Goal: Information Seeking & Learning: Compare options

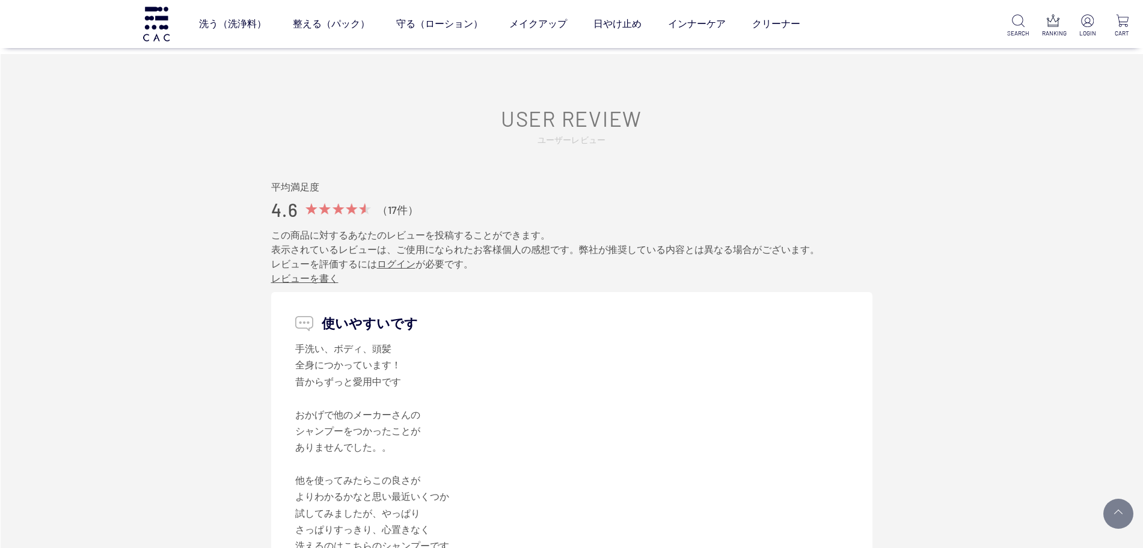
scroll to position [1496, 0]
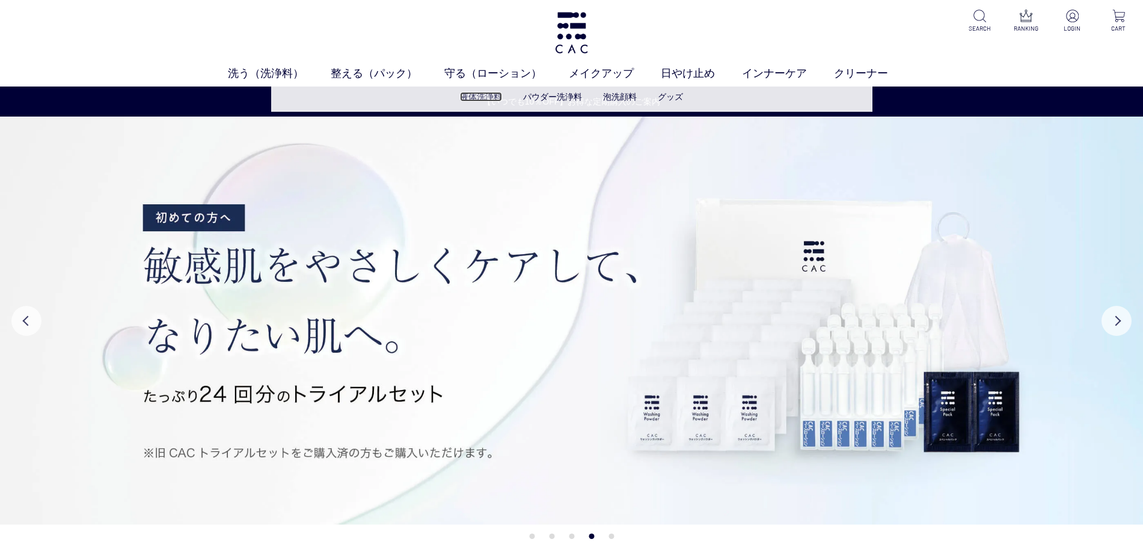
click at [488, 95] on link "液体洗浄料" at bounding box center [481, 97] width 42 height 10
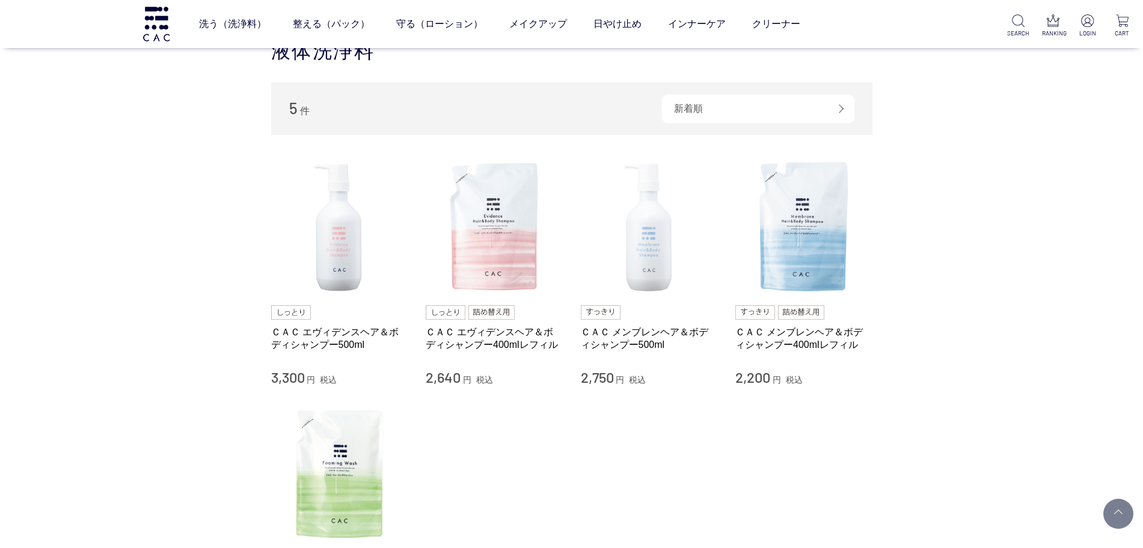
scroll to position [301, 0]
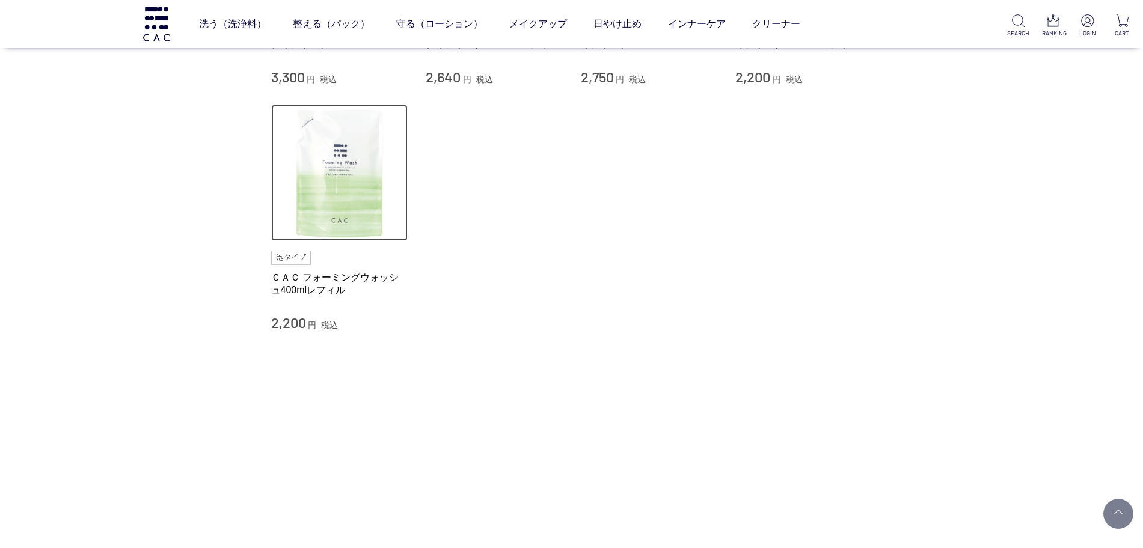
click at [312, 165] on img at bounding box center [339, 173] width 137 height 137
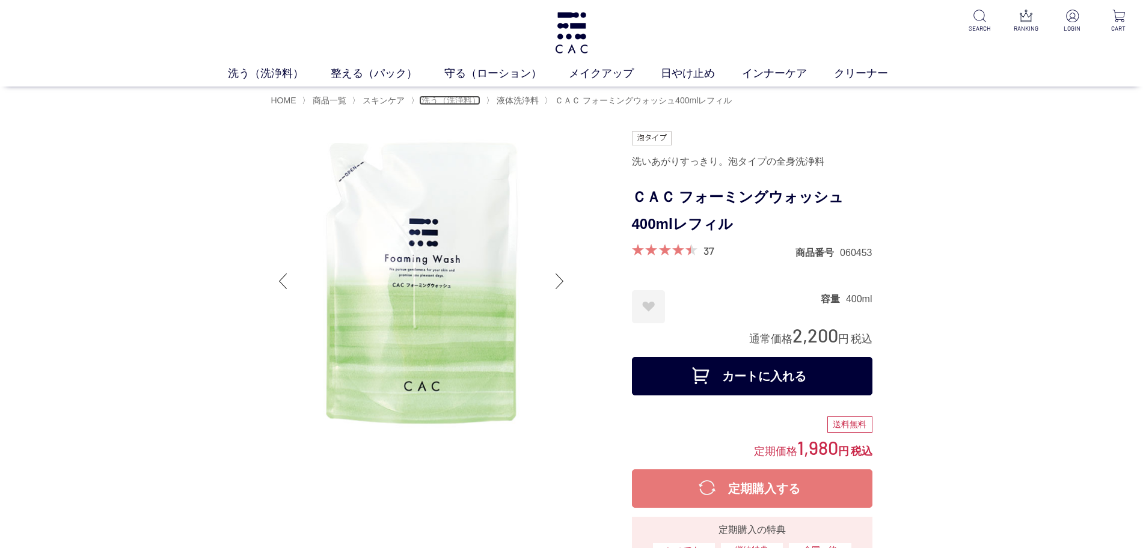
click at [450, 98] on span "洗う（洗浄料）" at bounding box center [450, 101] width 59 height 10
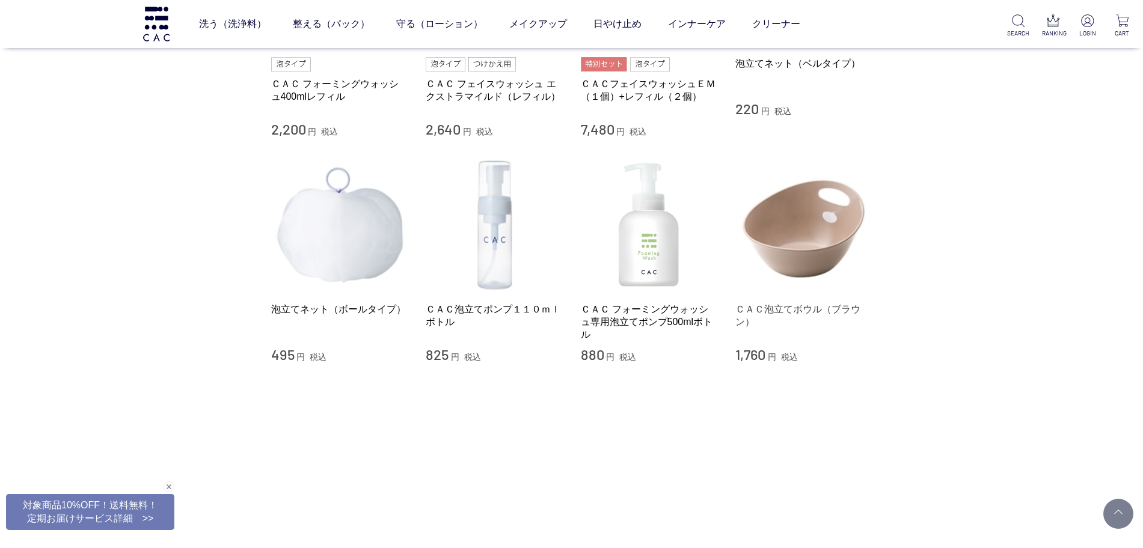
scroll to position [902, 0]
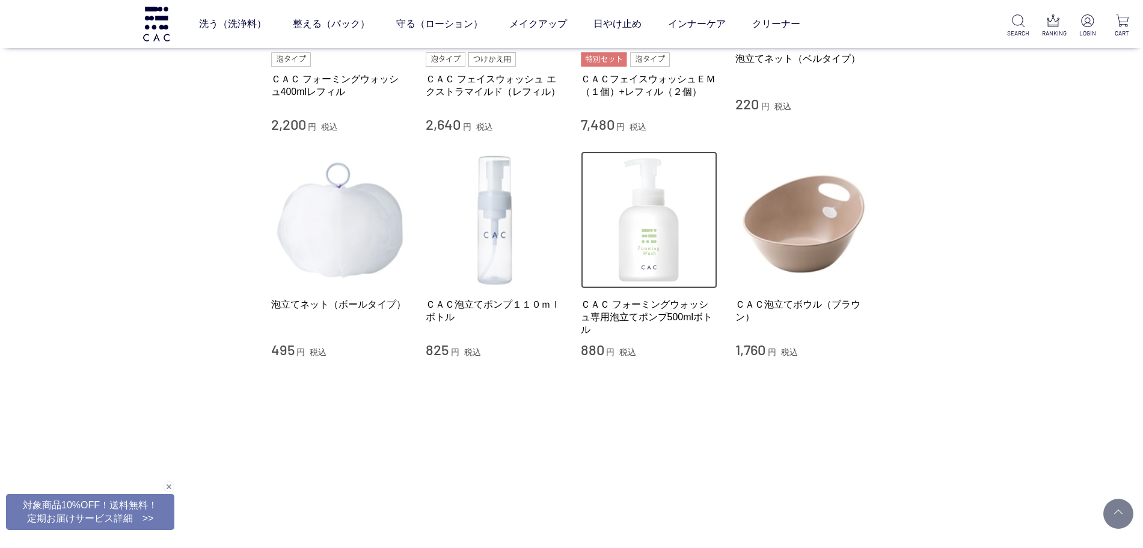
click at [664, 277] on img at bounding box center [649, 220] width 137 height 137
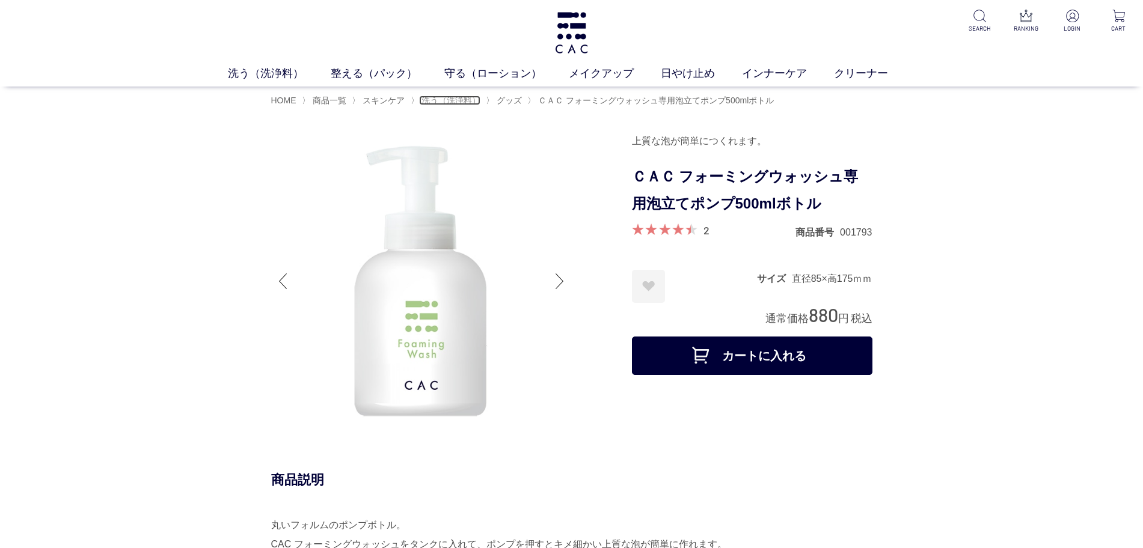
click at [448, 96] on span "洗う（洗浄料）" at bounding box center [450, 101] width 59 height 10
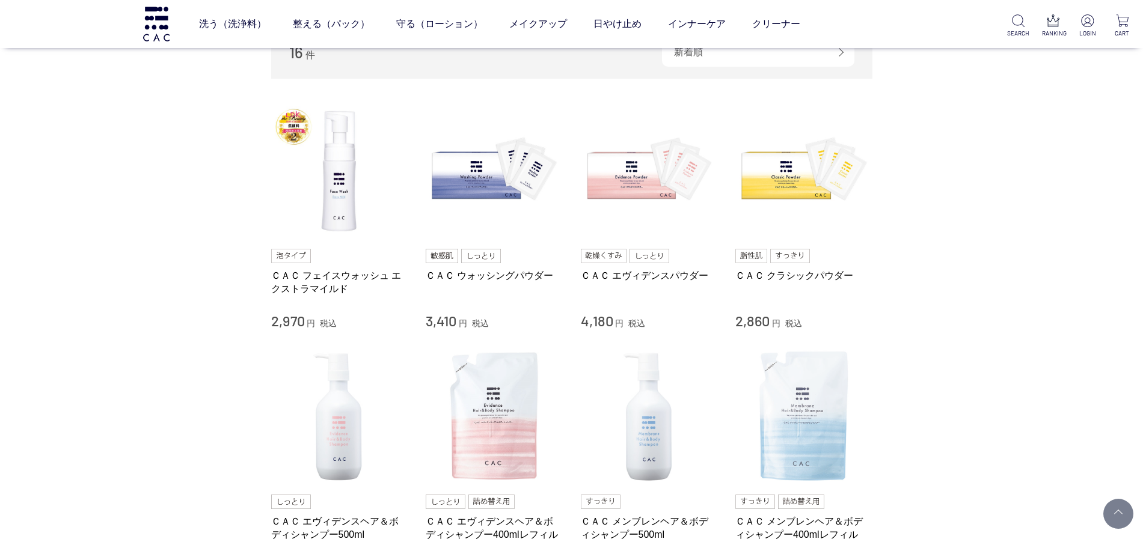
scroll to position [301, 0]
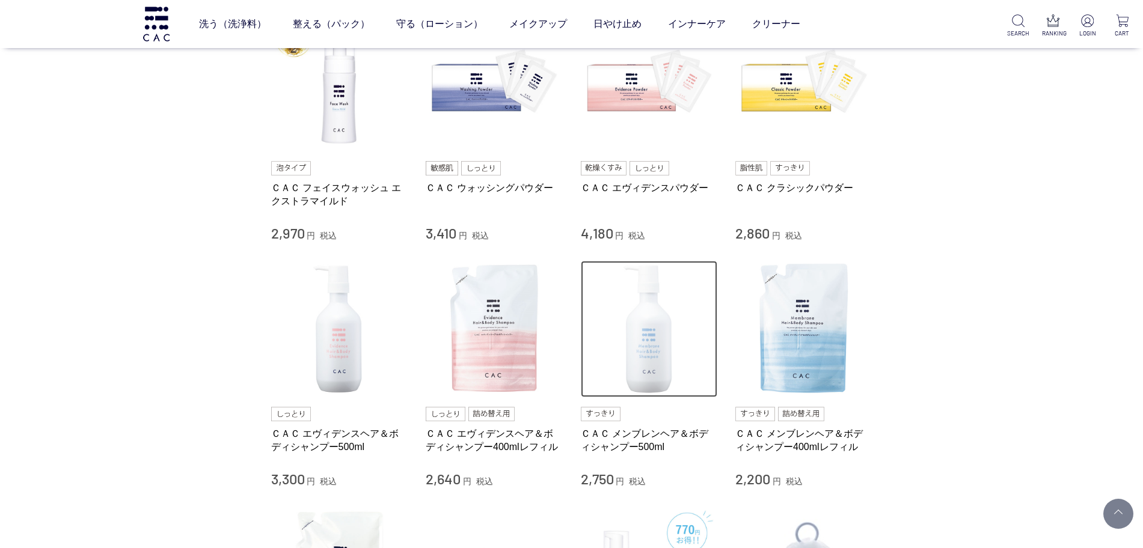
click at [654, 370] on img at bounding box center [649, 329] width 137 height 137
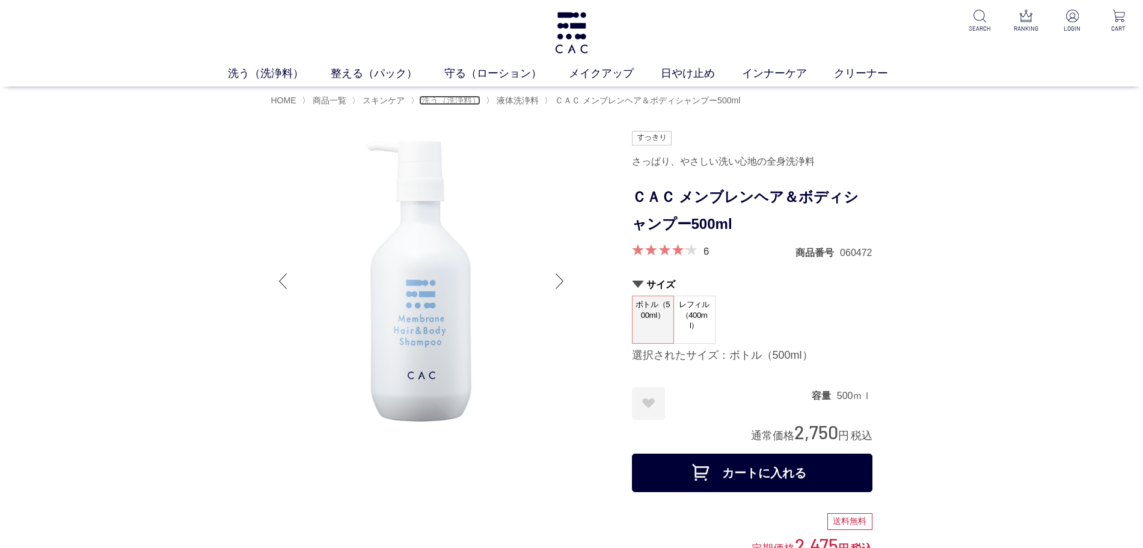
click at [441, 104] on span "洗う（洗浄料）" at bounding box center [450, 101] width 59 height 10
